Goal: Transaction & Acquisition: Obtain resource

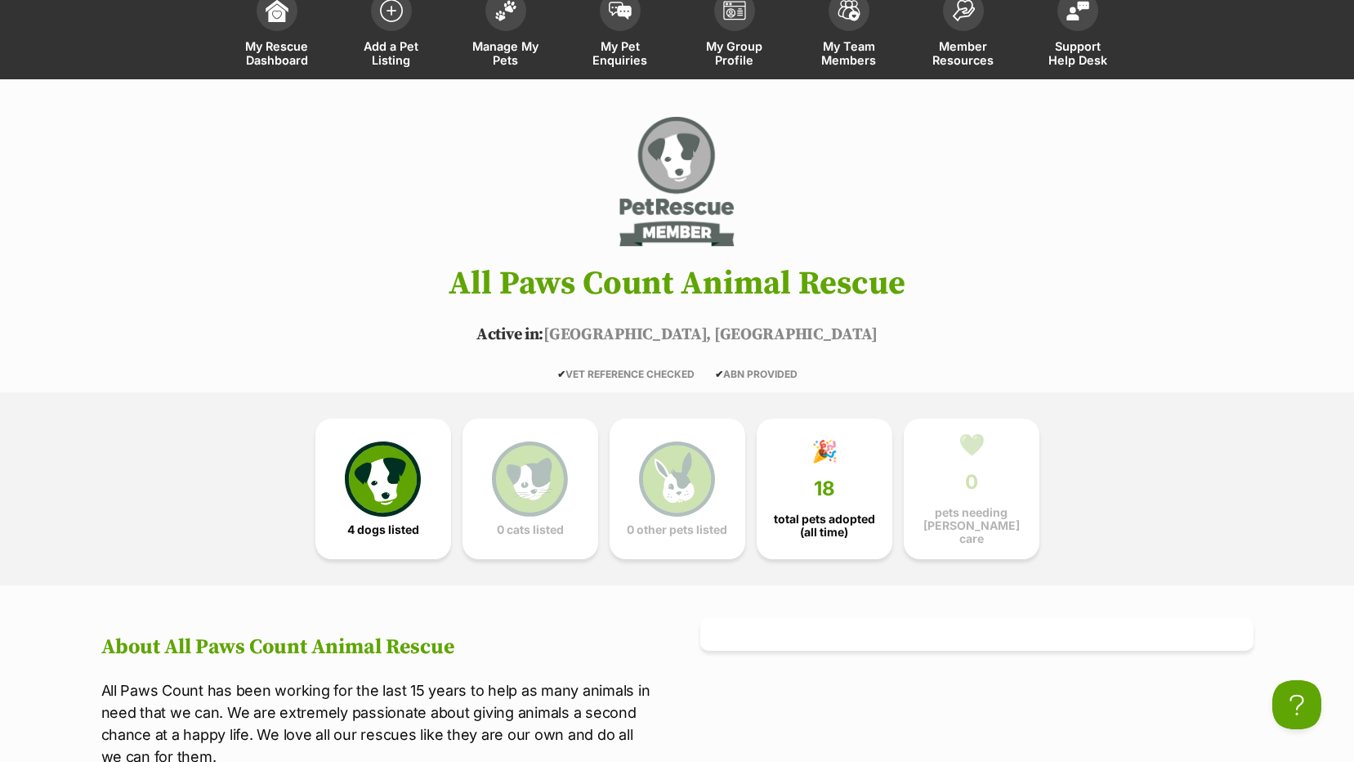
scroll to position [82, 0]
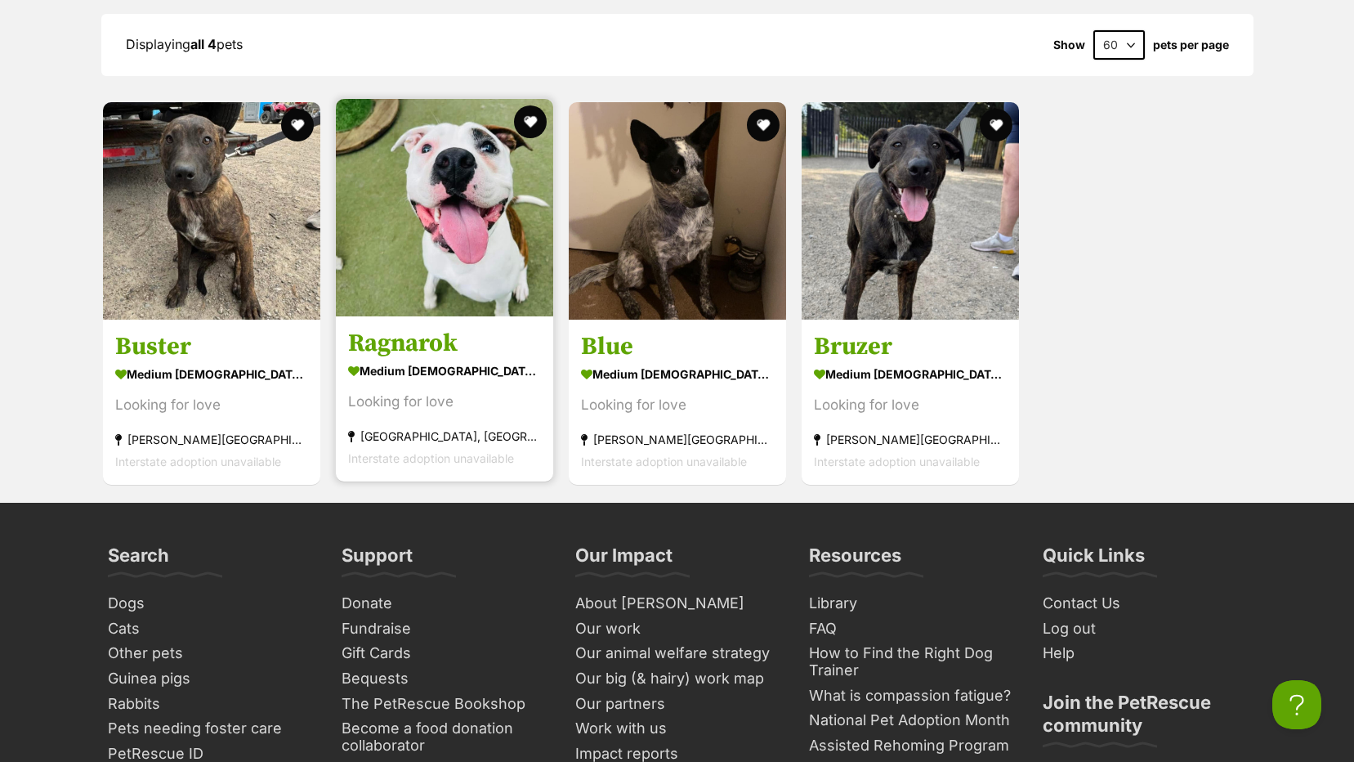
scroll to position [1389, 0]
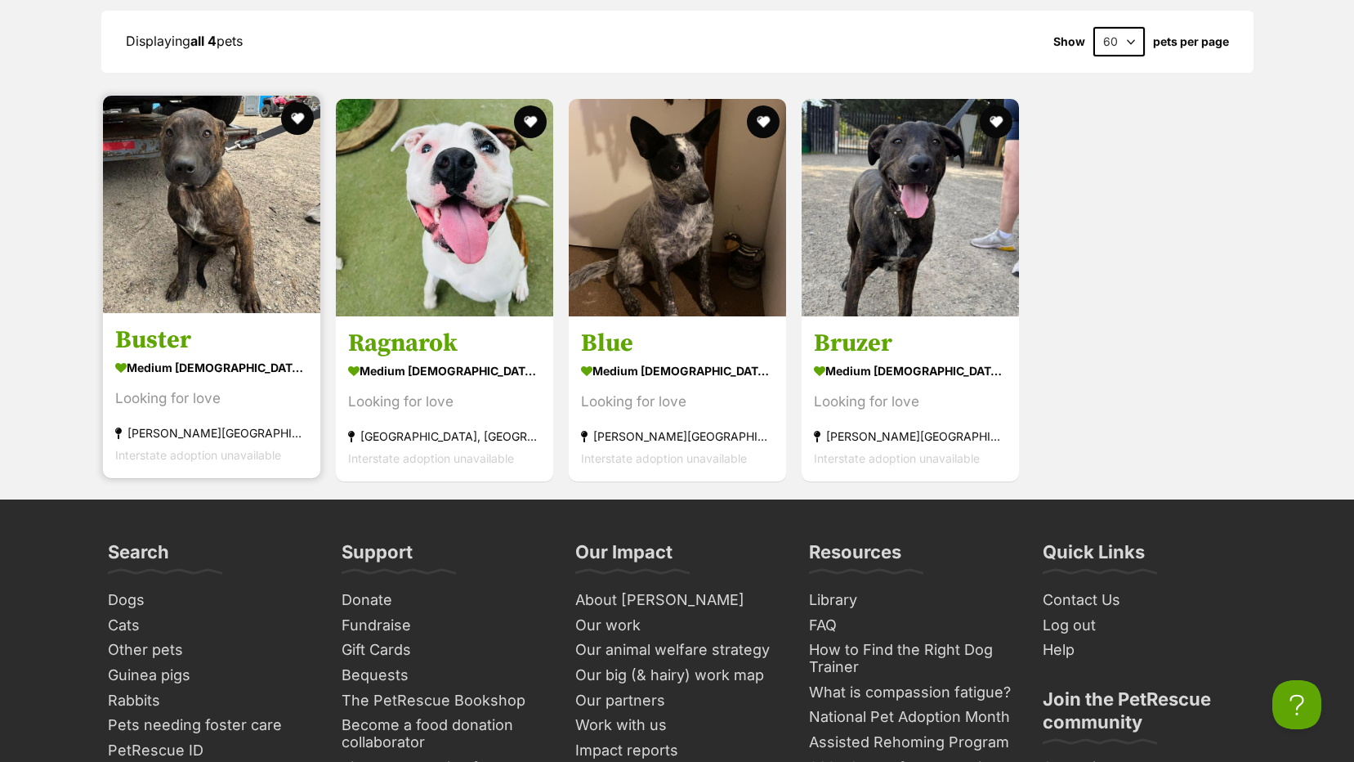
click at [190, 329] on link "Buster medium male Dog Looking for love Baxter, VIC Interstate adoption unavail…" at bounding box center [211, 395] width 217 height 166
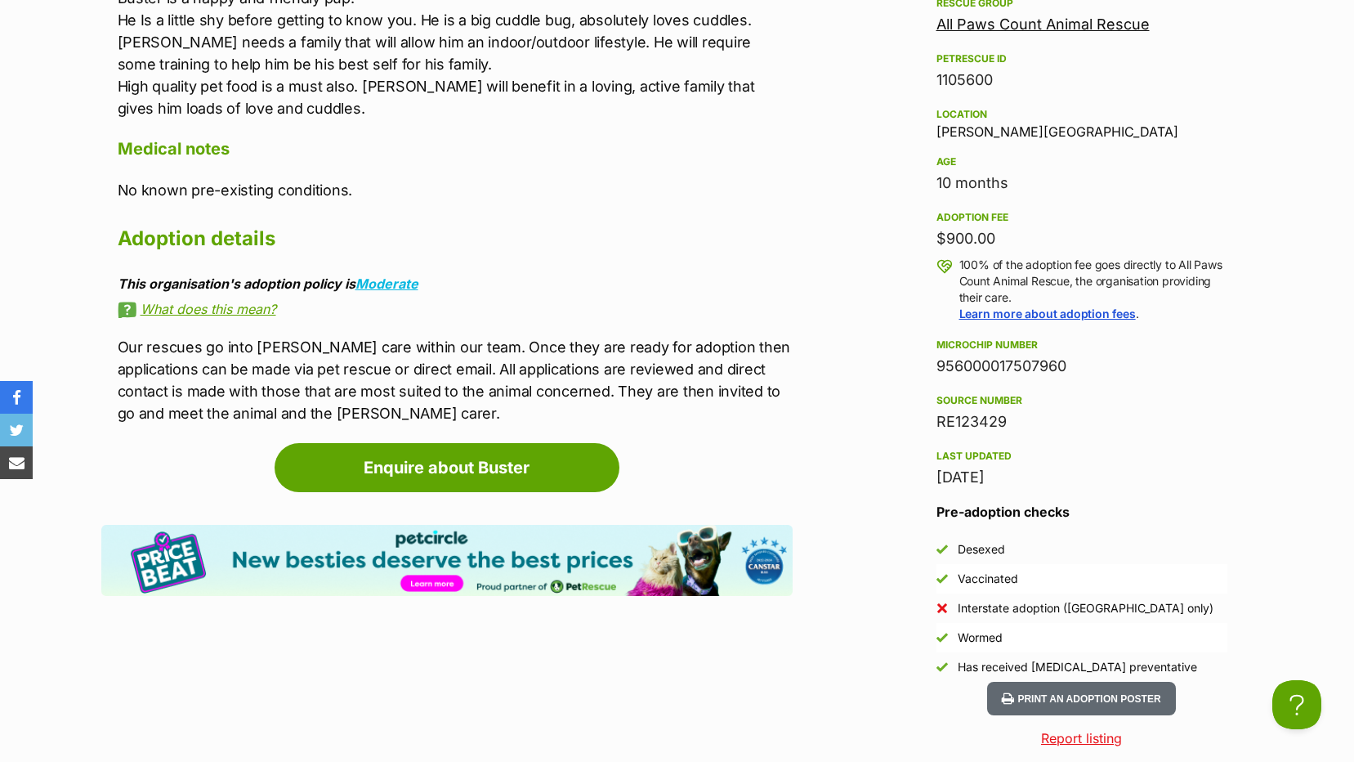
scroll to position [1062, 0]
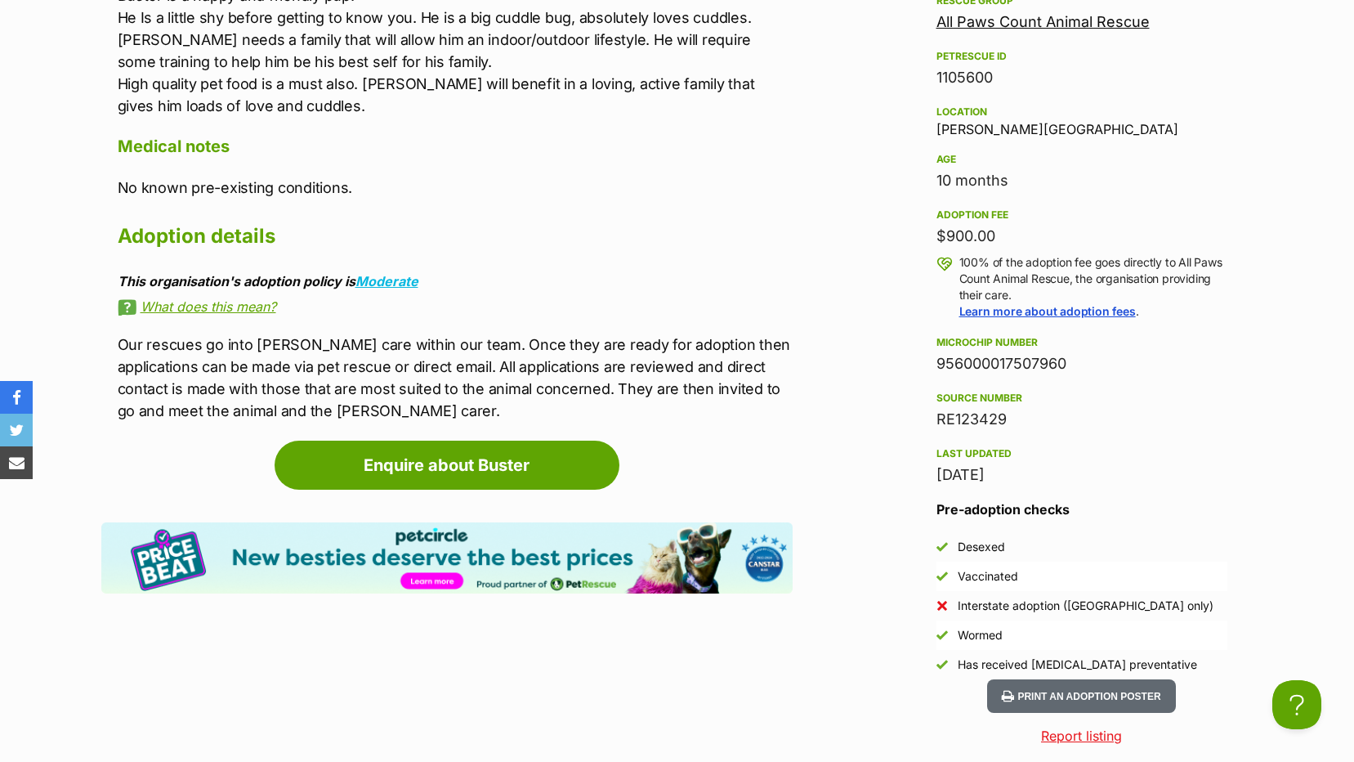
drag, startPoint x: 1004, startPoint y: 418, endPoint x: 918, endPoint y: 416, distance: 86.6
click at [918, 416] on aside "Rescue group All Paws Count Animal Rescue PetRescue ID 1105600 Location Baxter,…" at bounding box center [1081, 335] width 343 height 688
drag, startPoint x: 918, startPoint y: 416, endPoint x: 960, endPoint y: 418, distance: 42.6
copy div "RE123429"
click at [1193, 458] on div "Last updated" at bounding box center [1081, 453] width 291 height 13
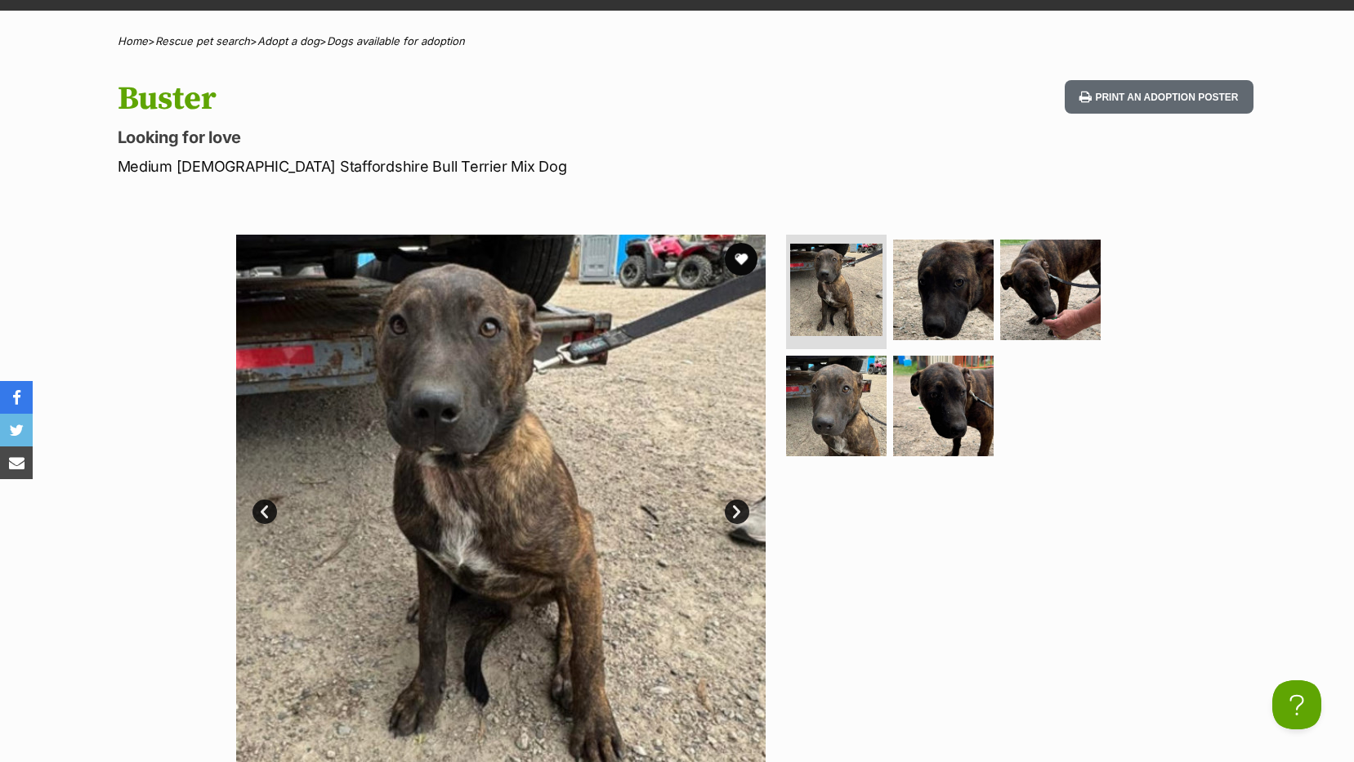
scroll to position [163, 0]
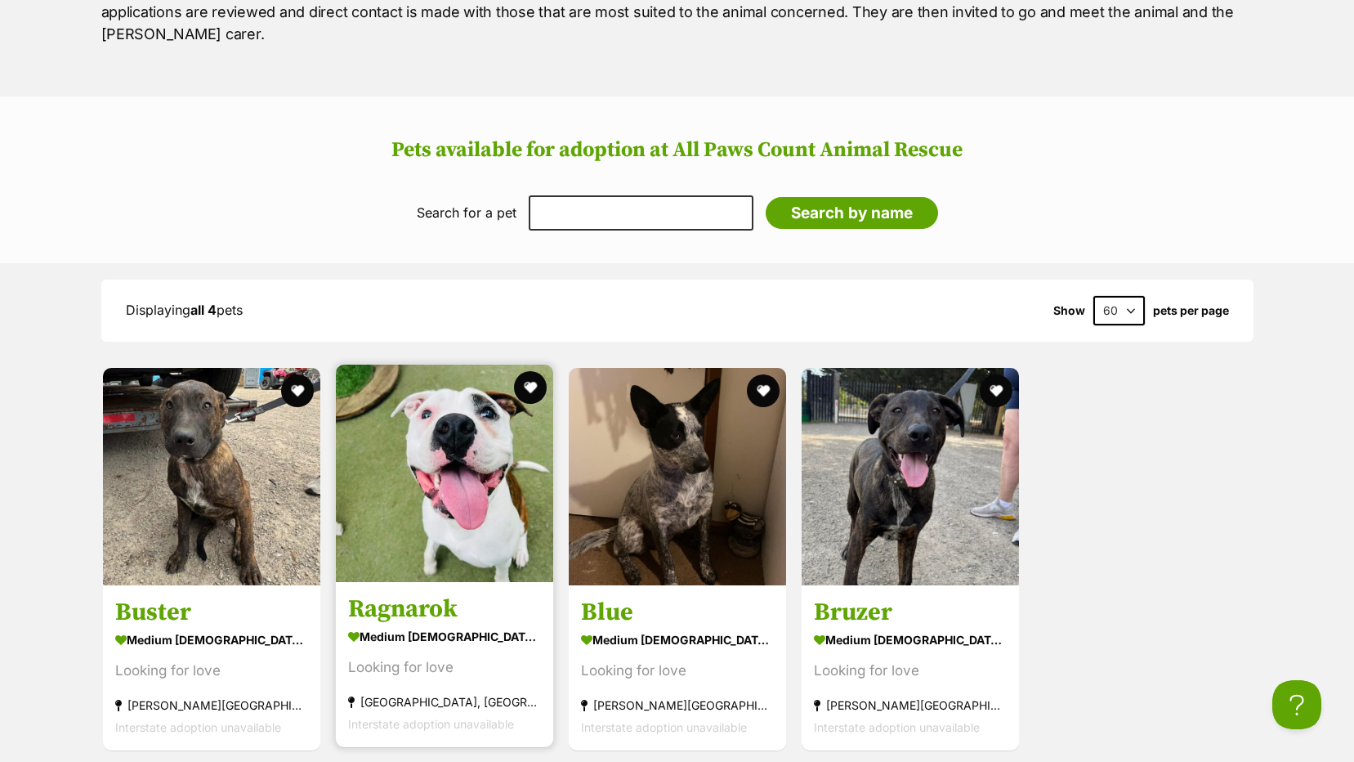
scroll to position [1226, 0]
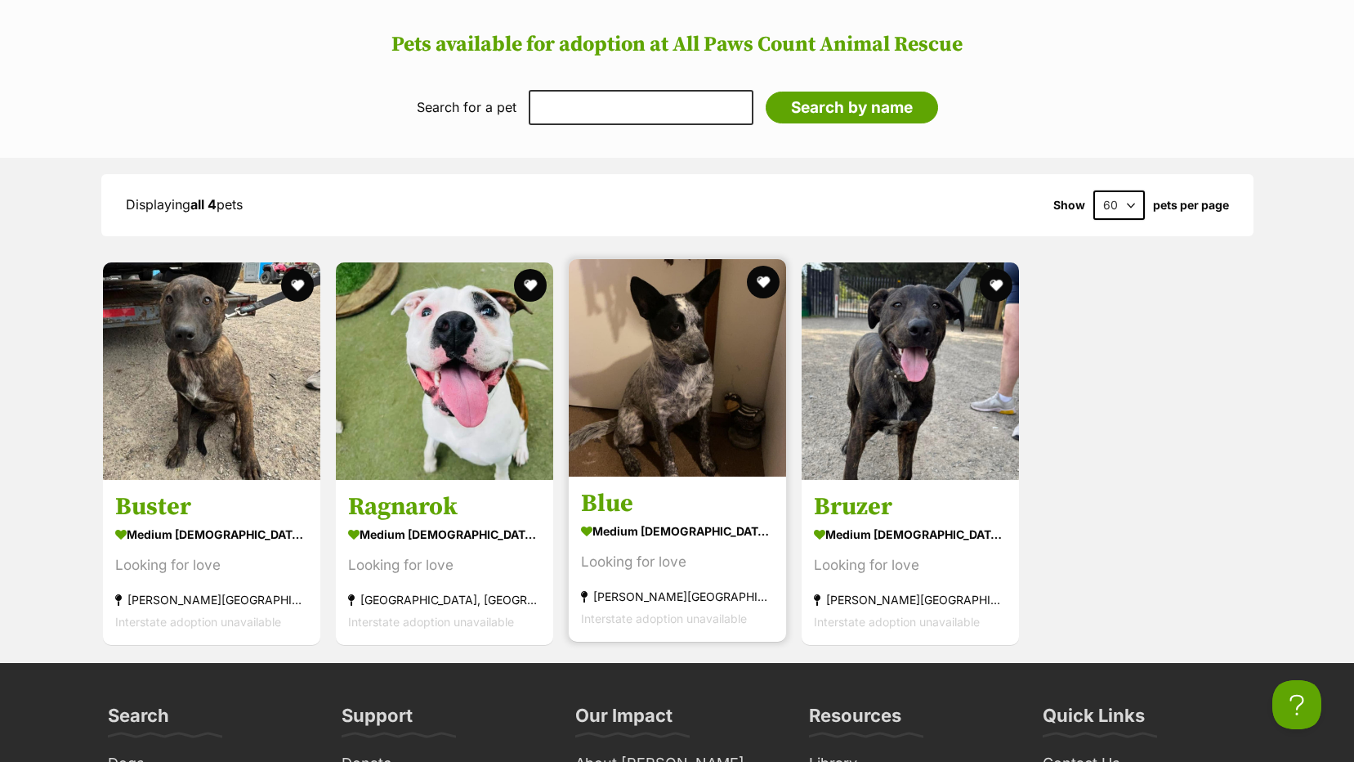
click at [608, 488] on h3 "Blue" at bounding box center [677, 503] width 193 height 31
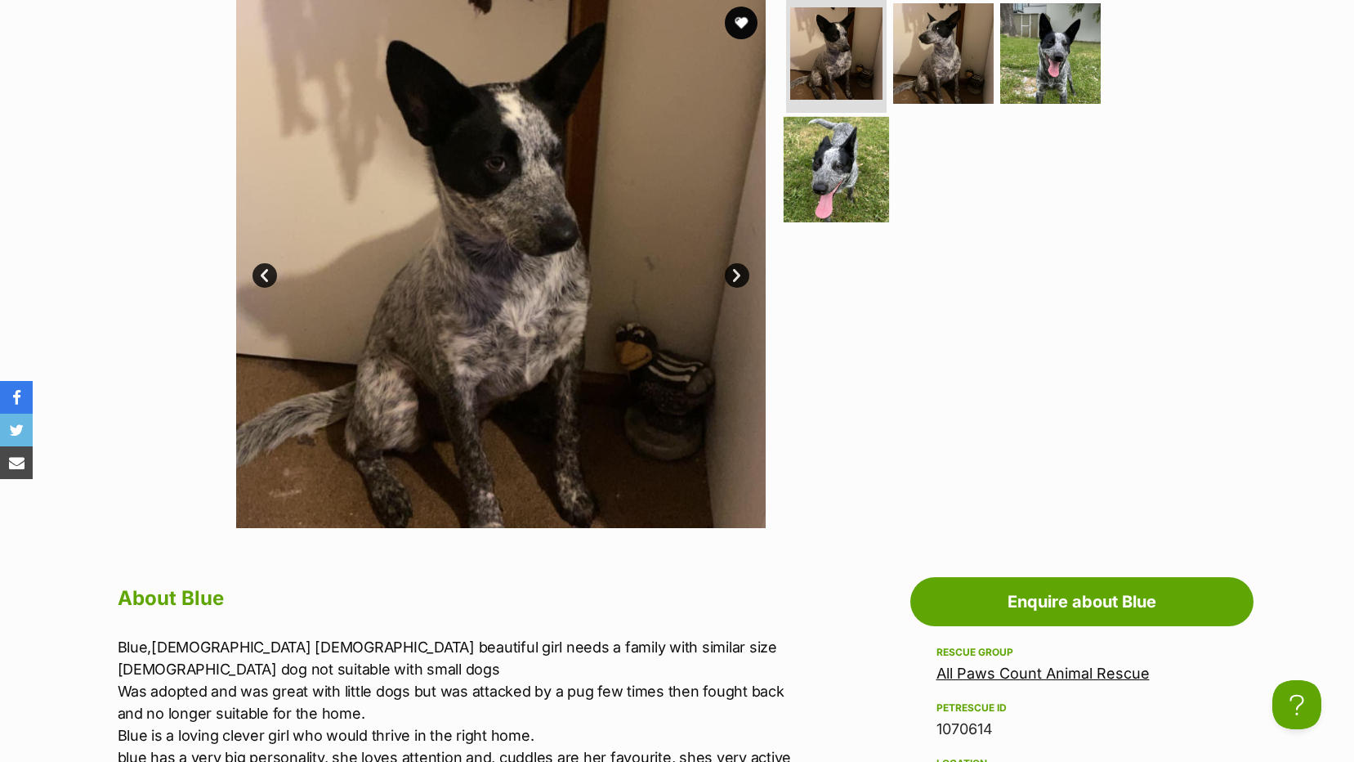
scroll to position [163, 0]
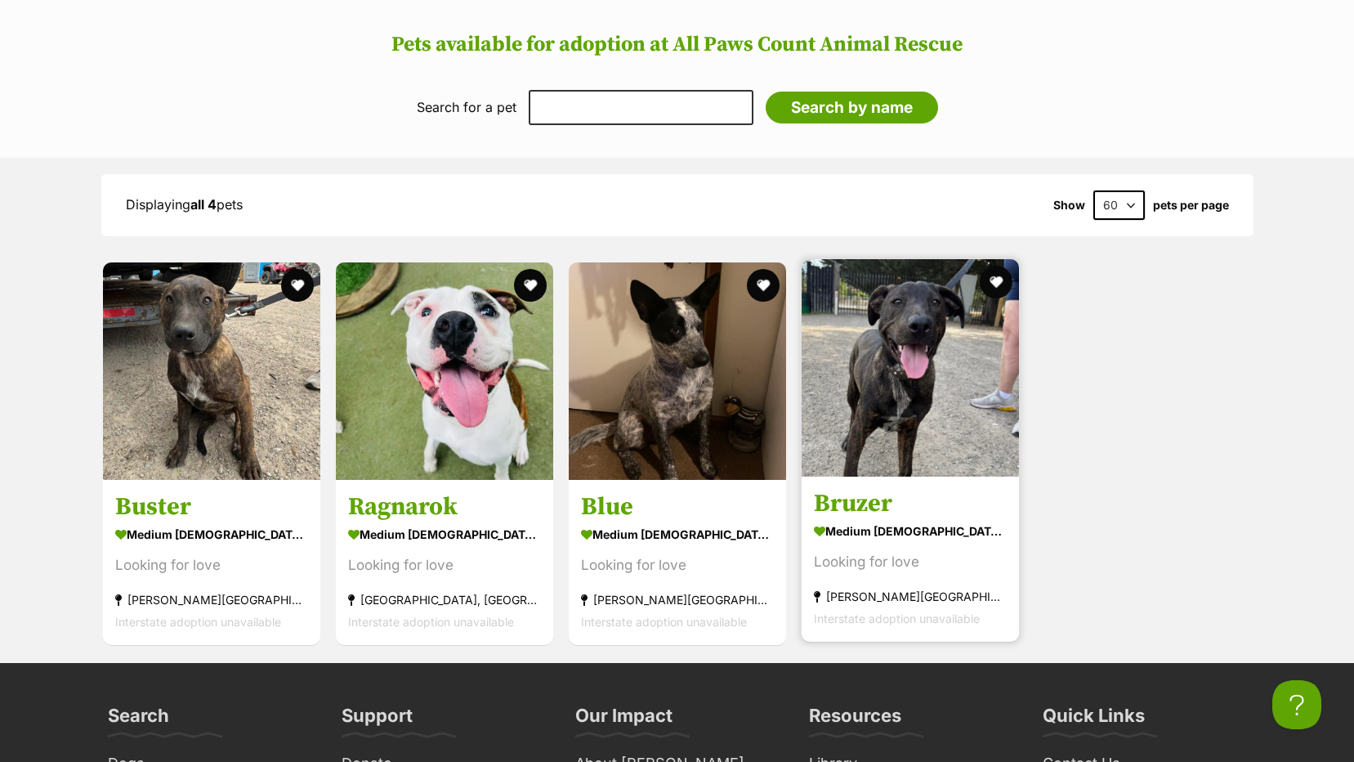
click at [887, 519] on div "medium male Dog" at bounding box center [910, 531] width 193 height 24
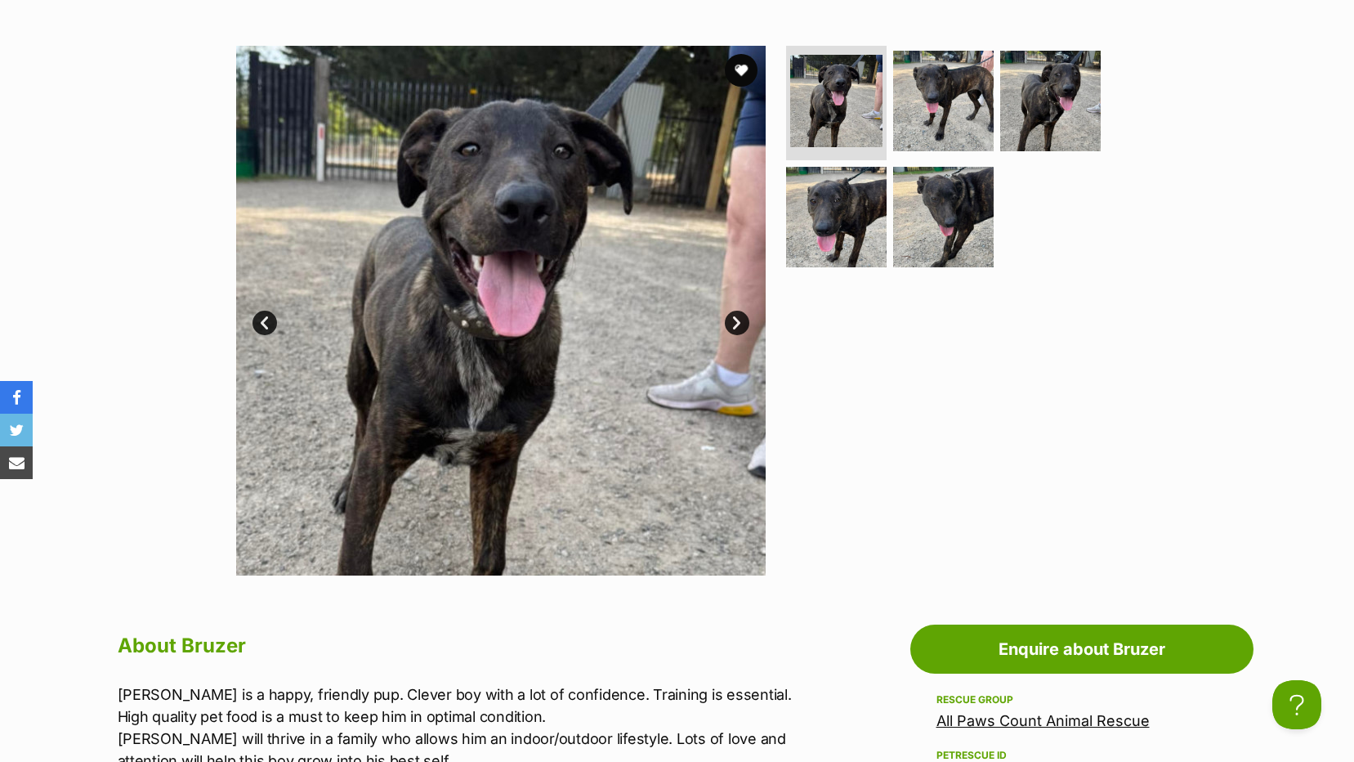
scroll to position [327, 0]
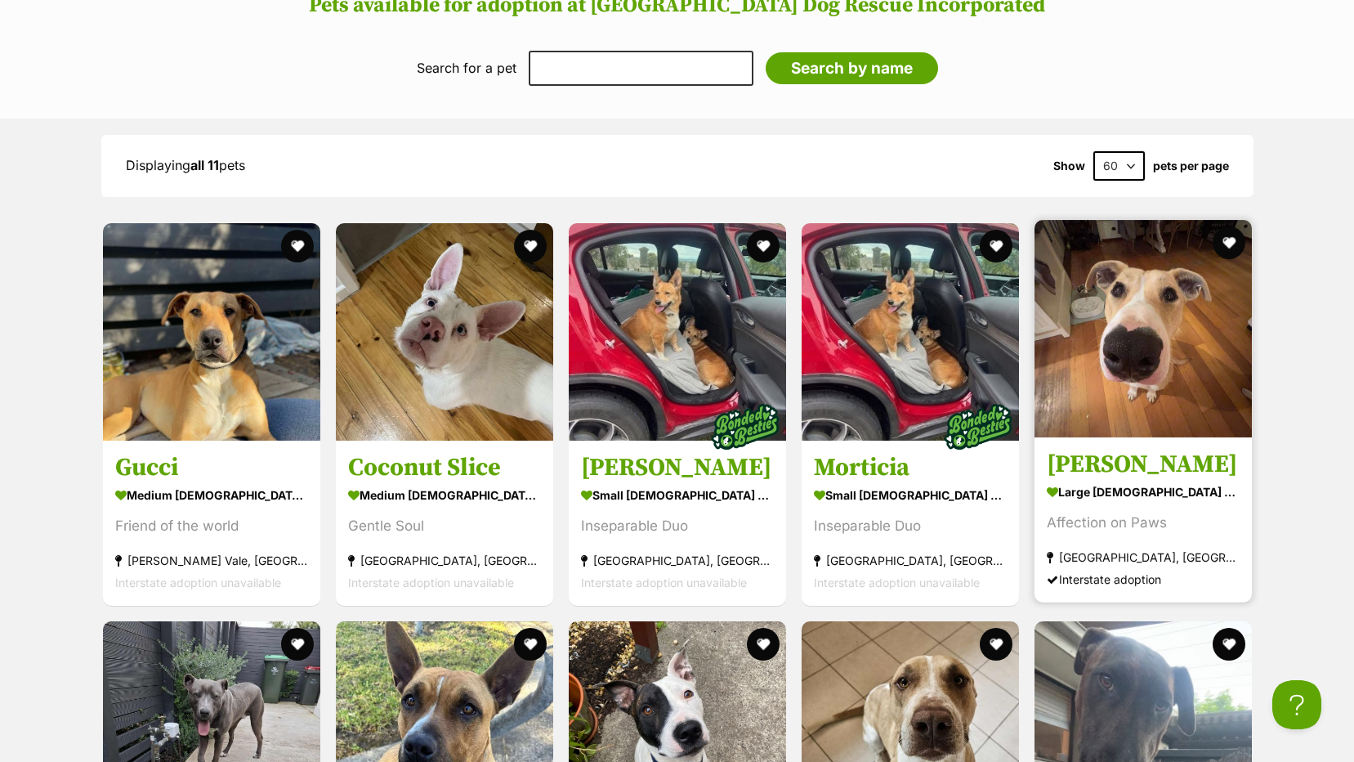
scroll to position [1307, 0]
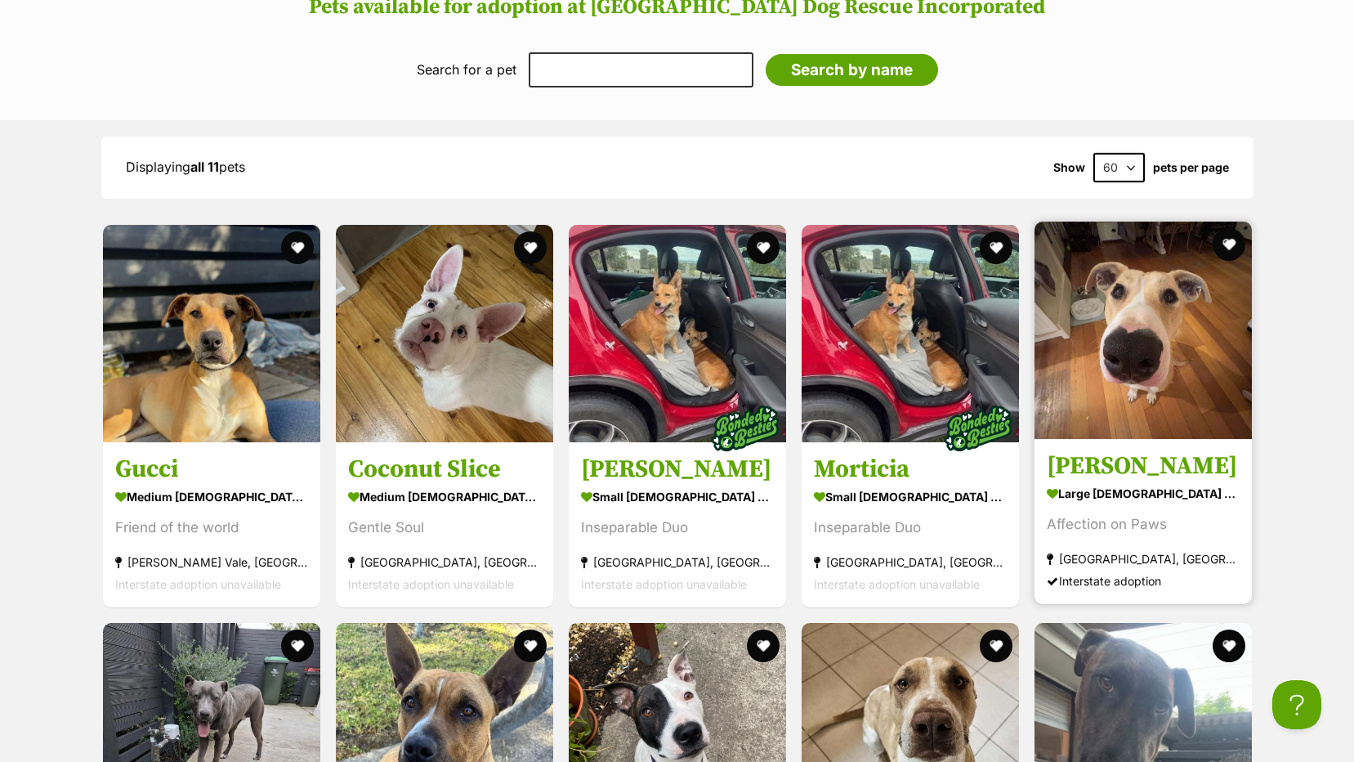
click at [1125, 310] on img at bounding box center [1142, 329] width 217 height 217
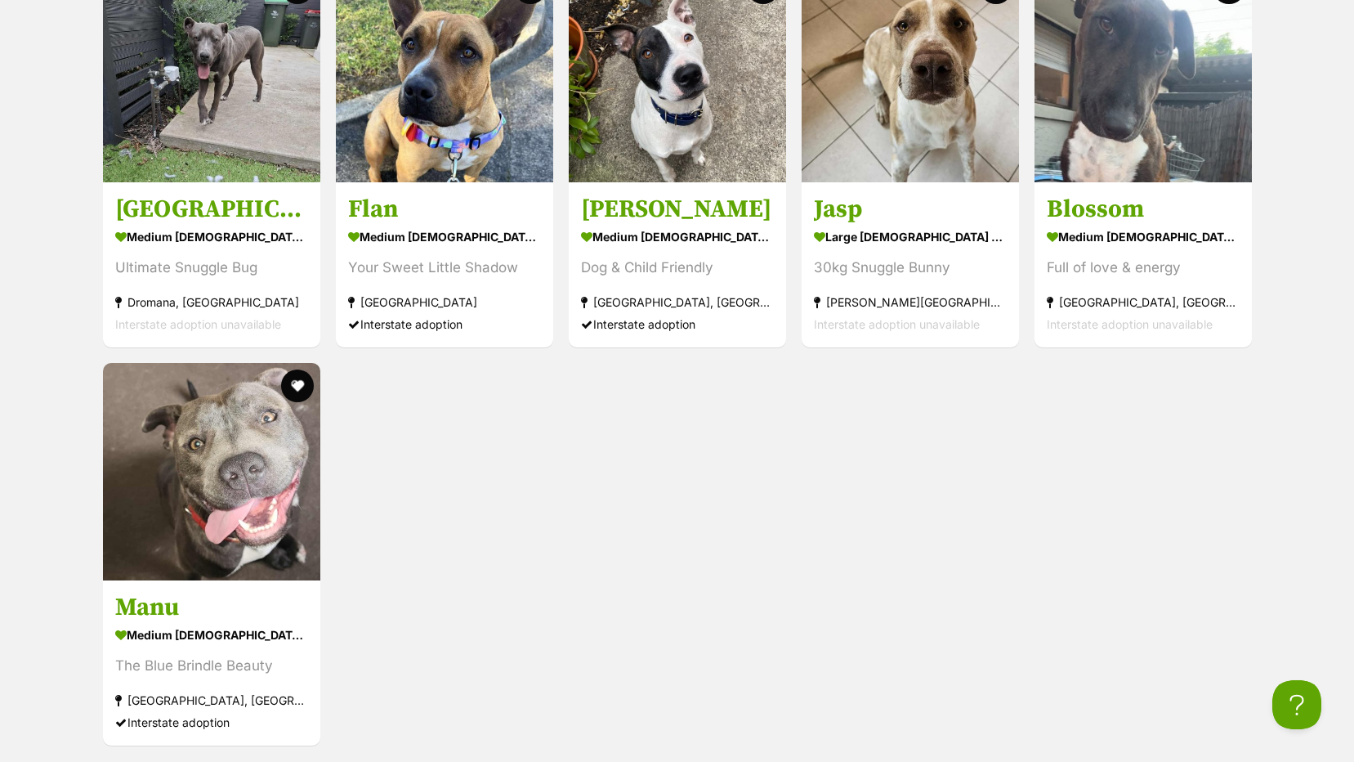
scroll to position [2043, 0]
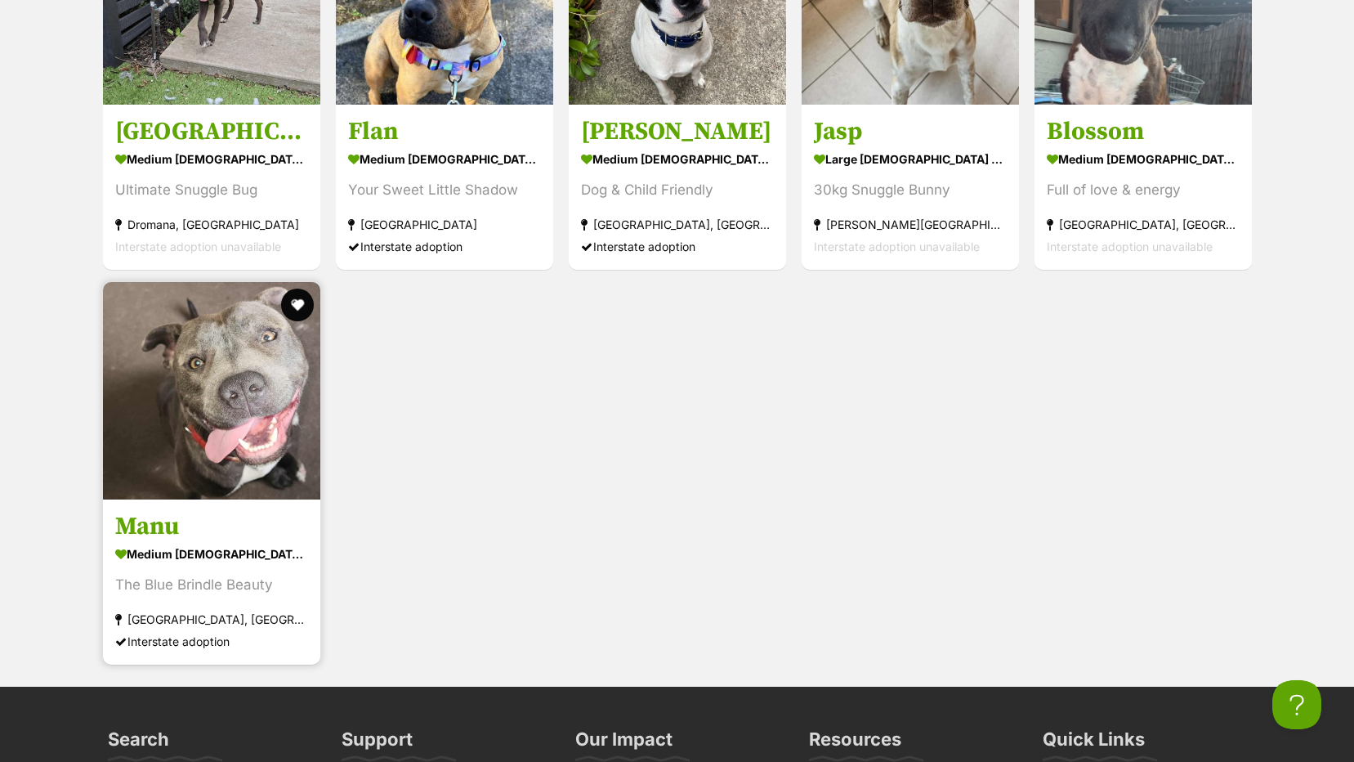
click at [204, 381] on img at bounding box center [211, 390] width 217 height 217
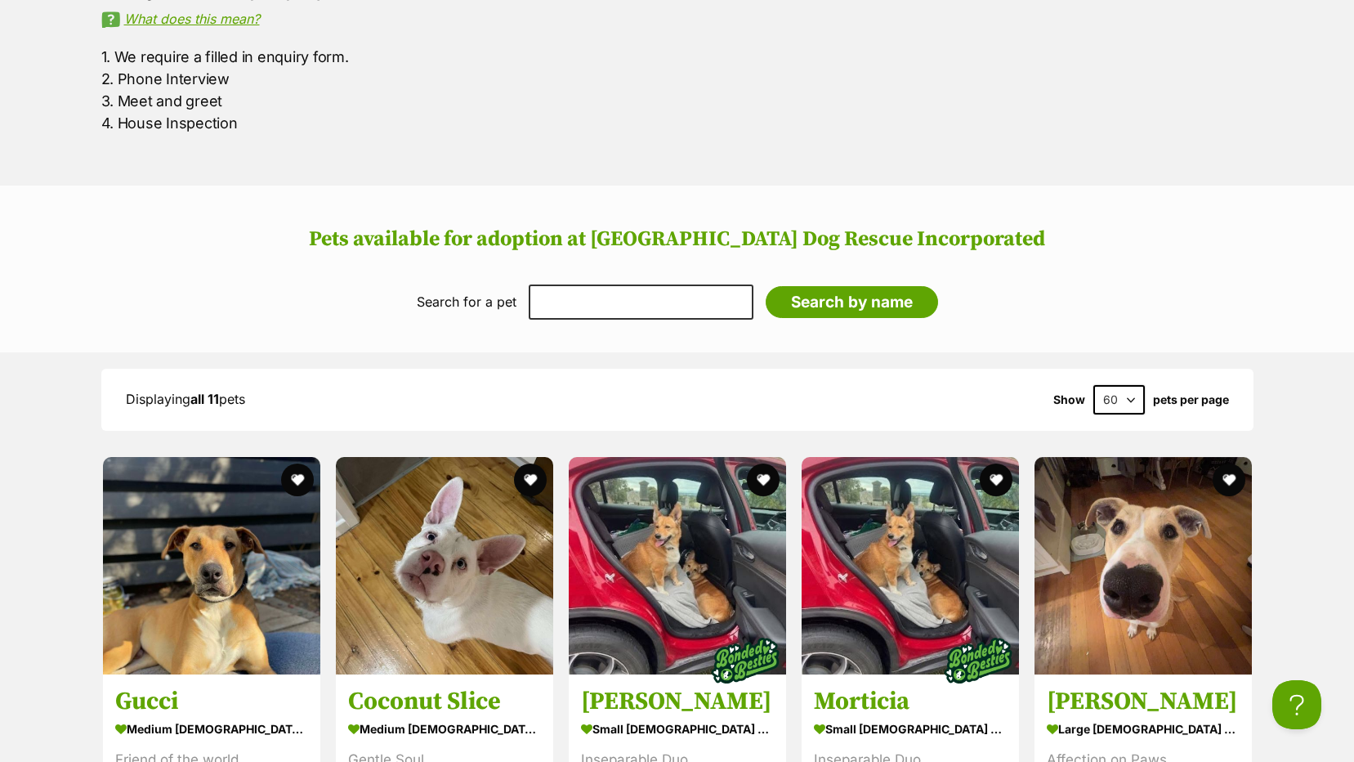
scroll to position [1062, 0]
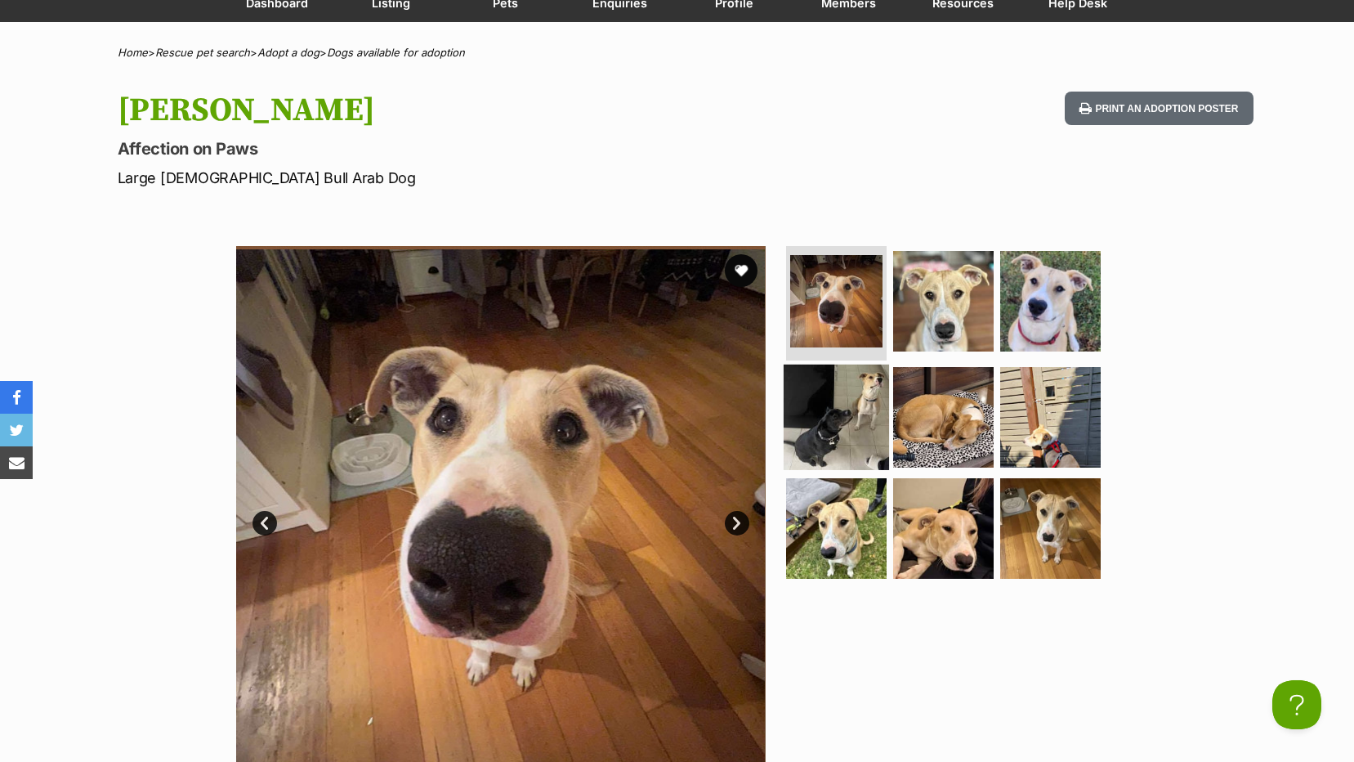
click at [841, 404] on img at bounding box center [836, 416] width 105 height 105
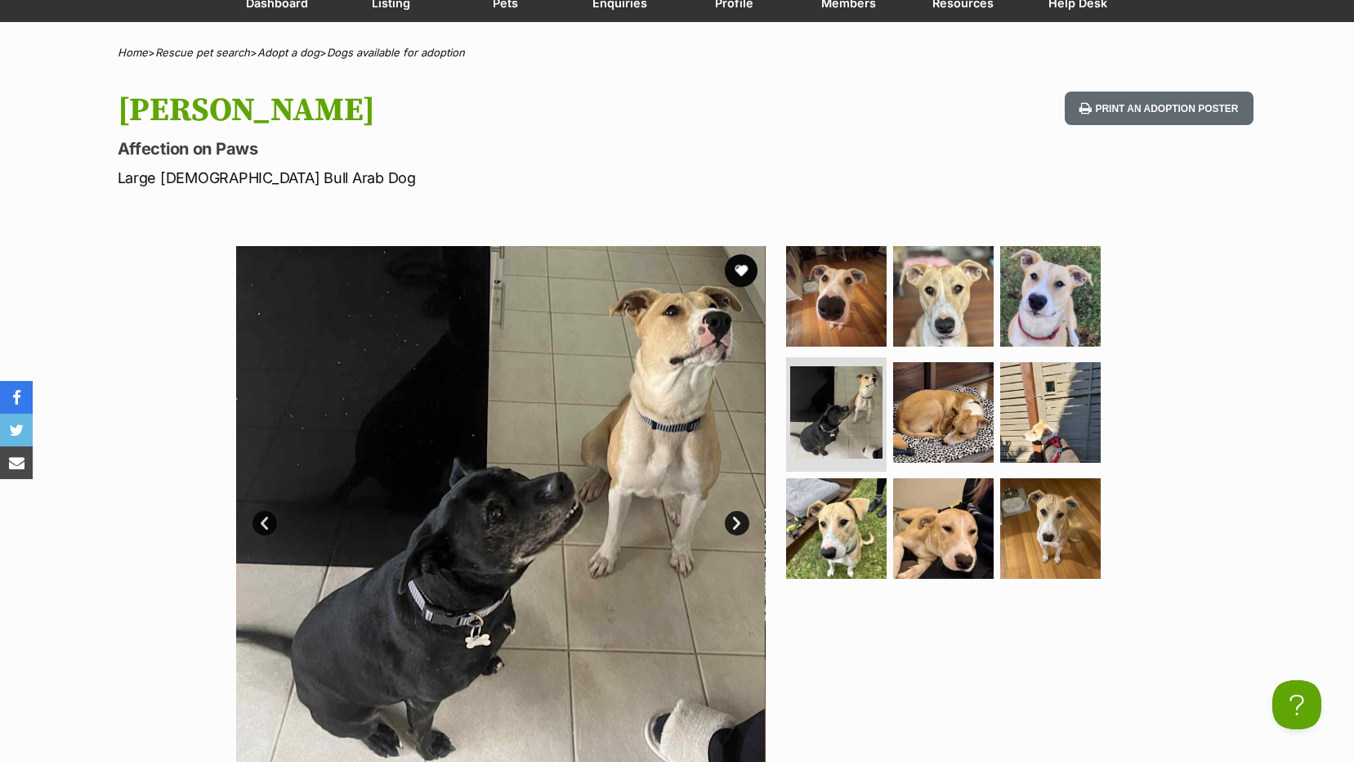
click at [741, 524] on link "Next" at bounding box center [737, 523] width 25 height 25
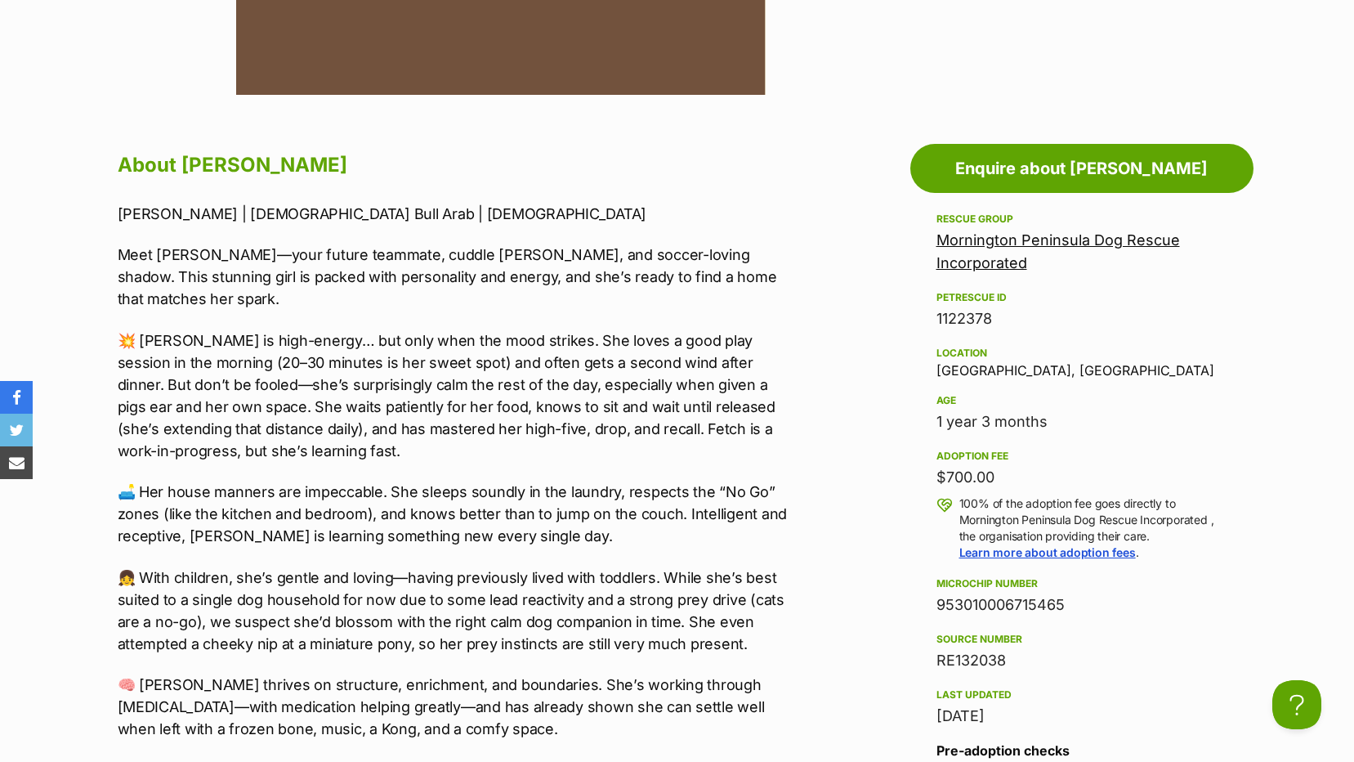
scroll to position [817, 0]
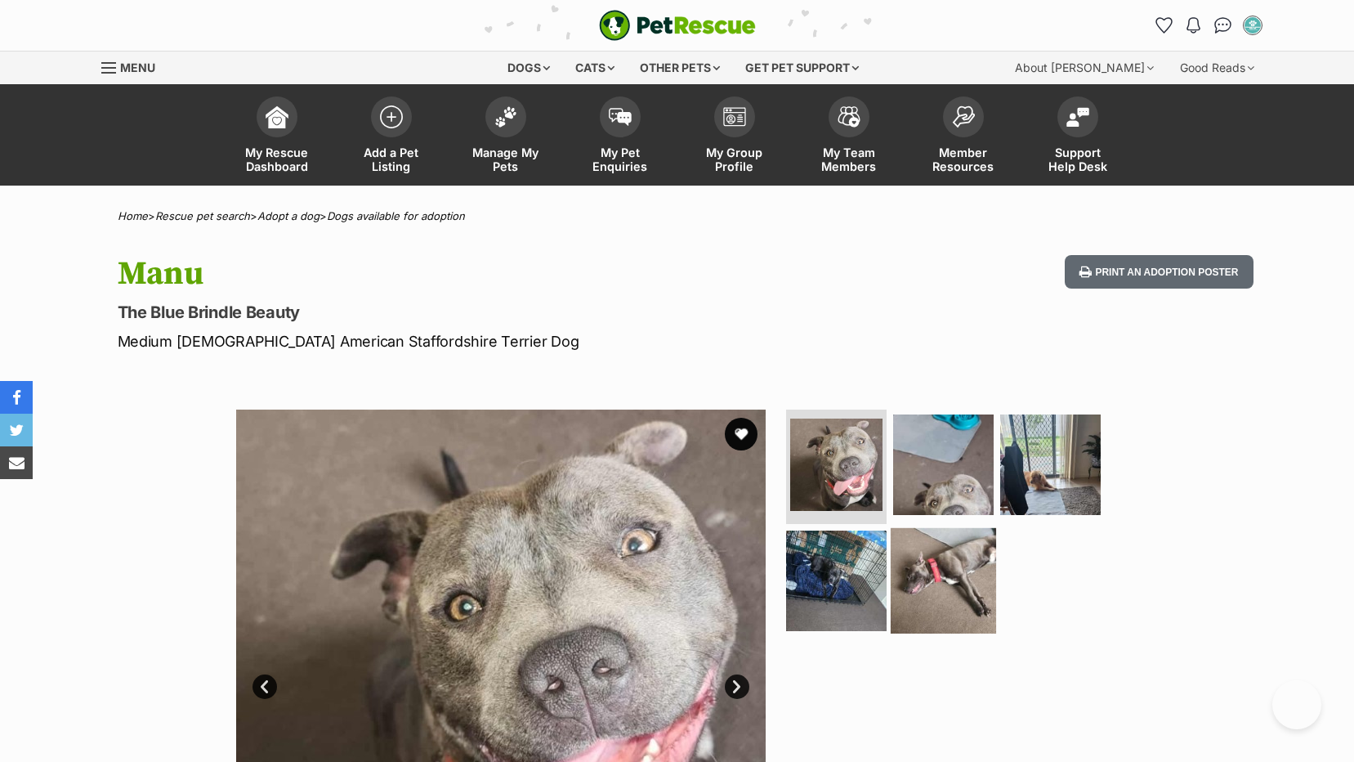
click at [935, 557] on img at bounding box center [943, 580] width 105 height 105
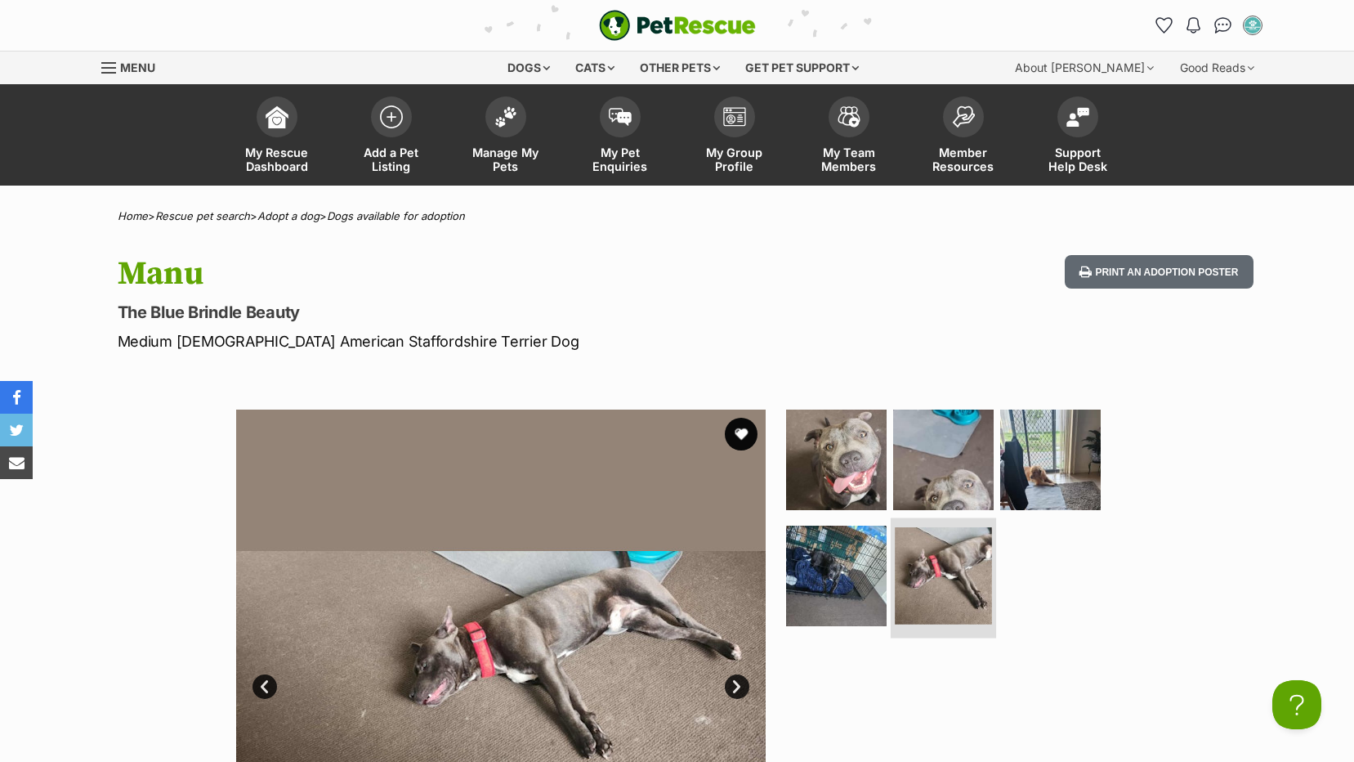
click at [891, 577] on li at bounding box center [943, 577] width 105 height 120
